Goal: Navigation & Orientation: Find specific page/section

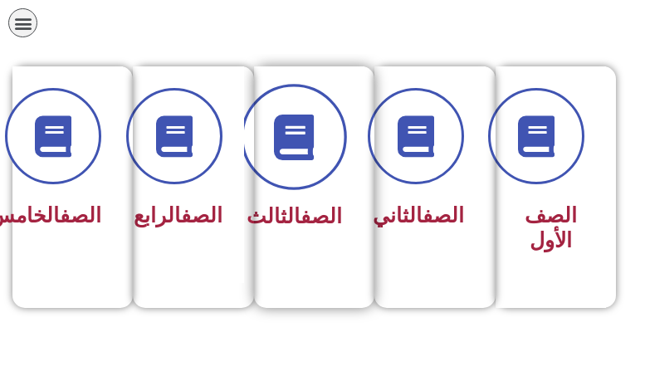
scroll to position [332, 0]
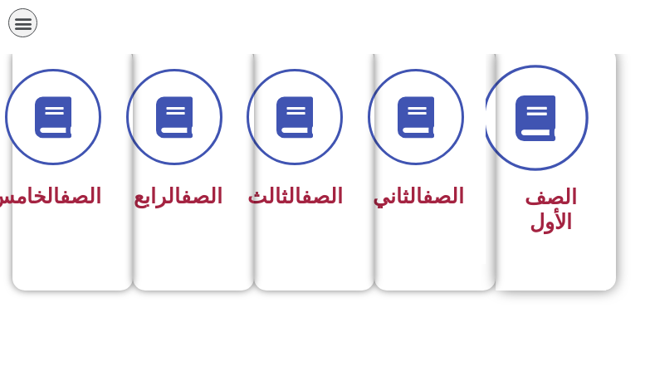
click at [538, 121] on icon at bounding box center [536, 118] width 46 height 46
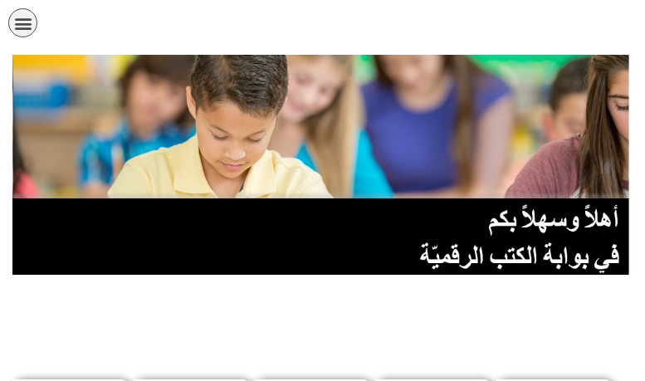
scroll to position [249, 0]
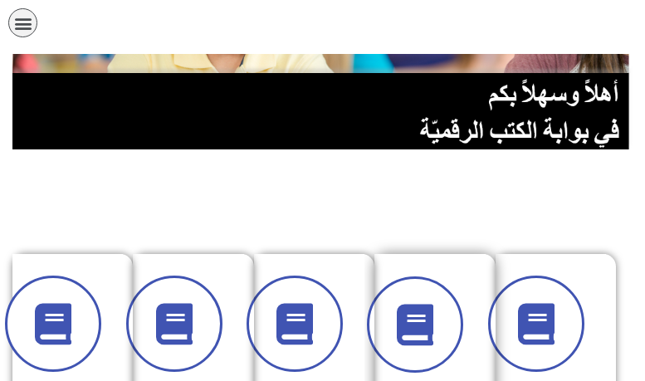
scroll to position [249, 0]
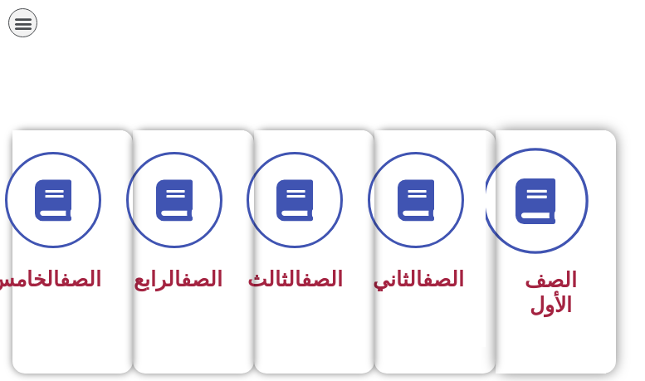
click at [543, 207] on icon at bounding box center [536, 201] width 46 height 46
